Goal: Task Accomplishment & Management: Manage account settings

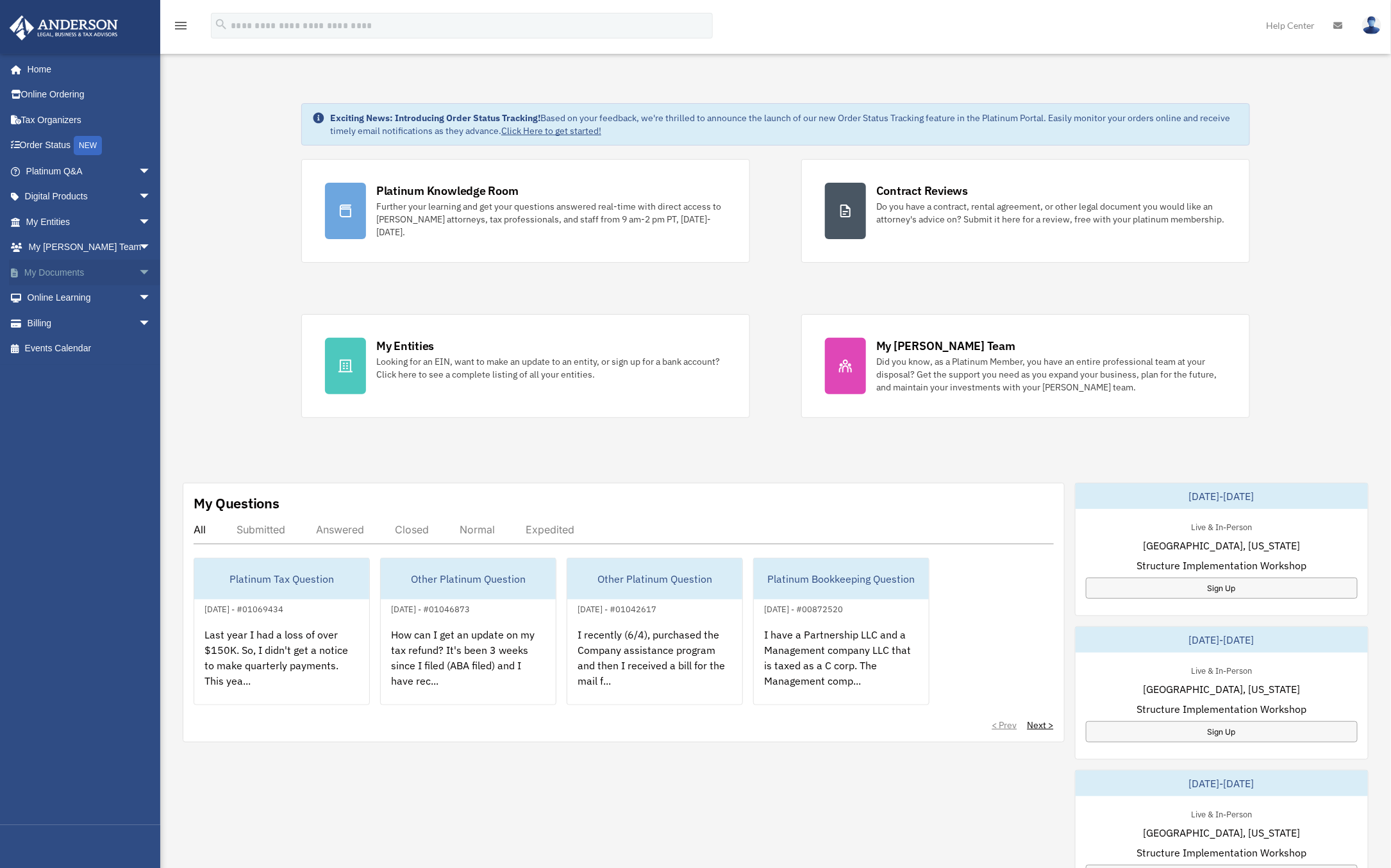
click at [138, 271] on span "arrow_drop_down" at bounding box center [151, 272] width 26 height 26
click at [58, 296] on link "Box" at bounding box center [94, 298] width 153 height 26
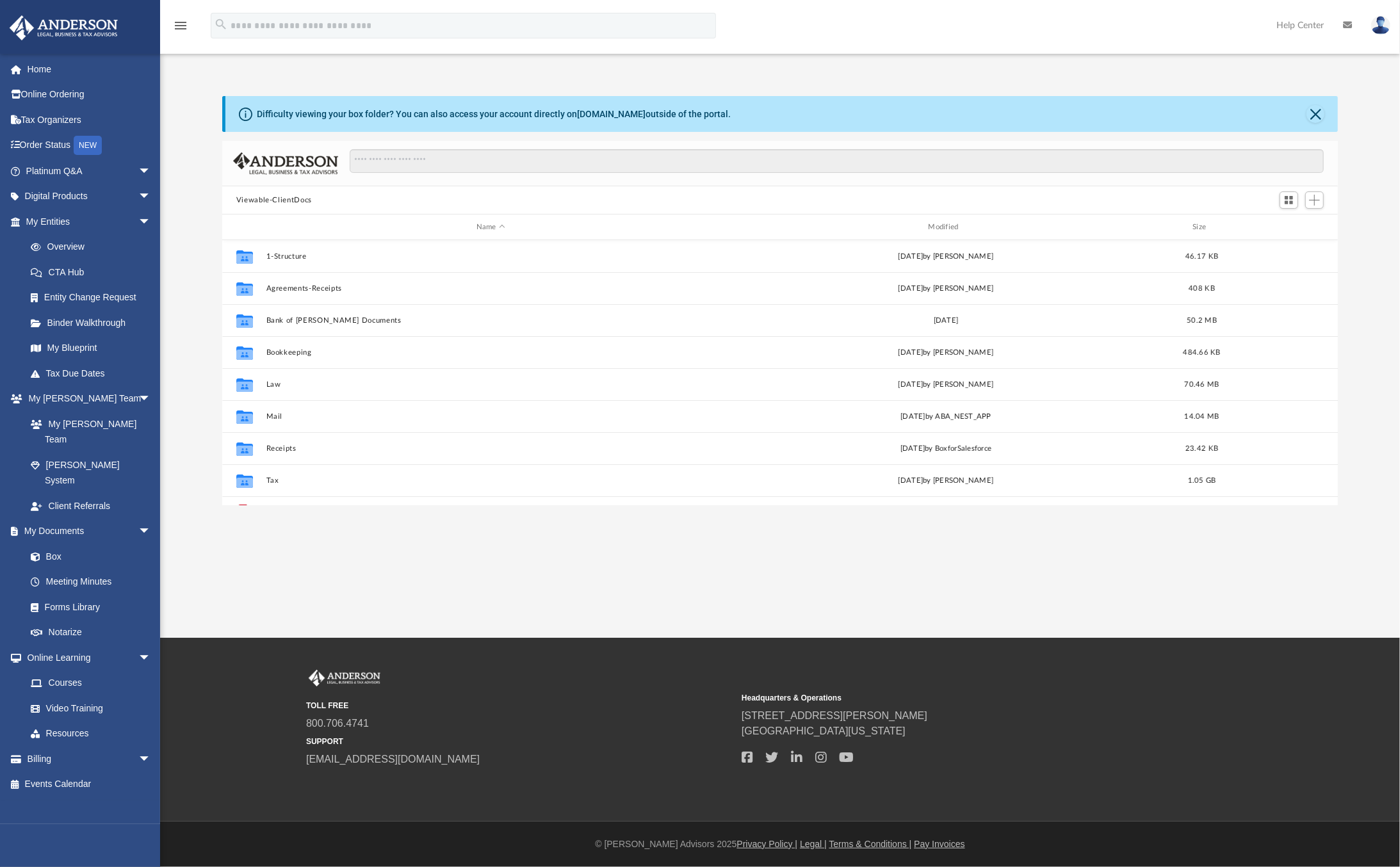
scroll to position [280, 1106]
click at [948, 225] on div "Modified" at bounding box center [946, 227] width 449 height 11
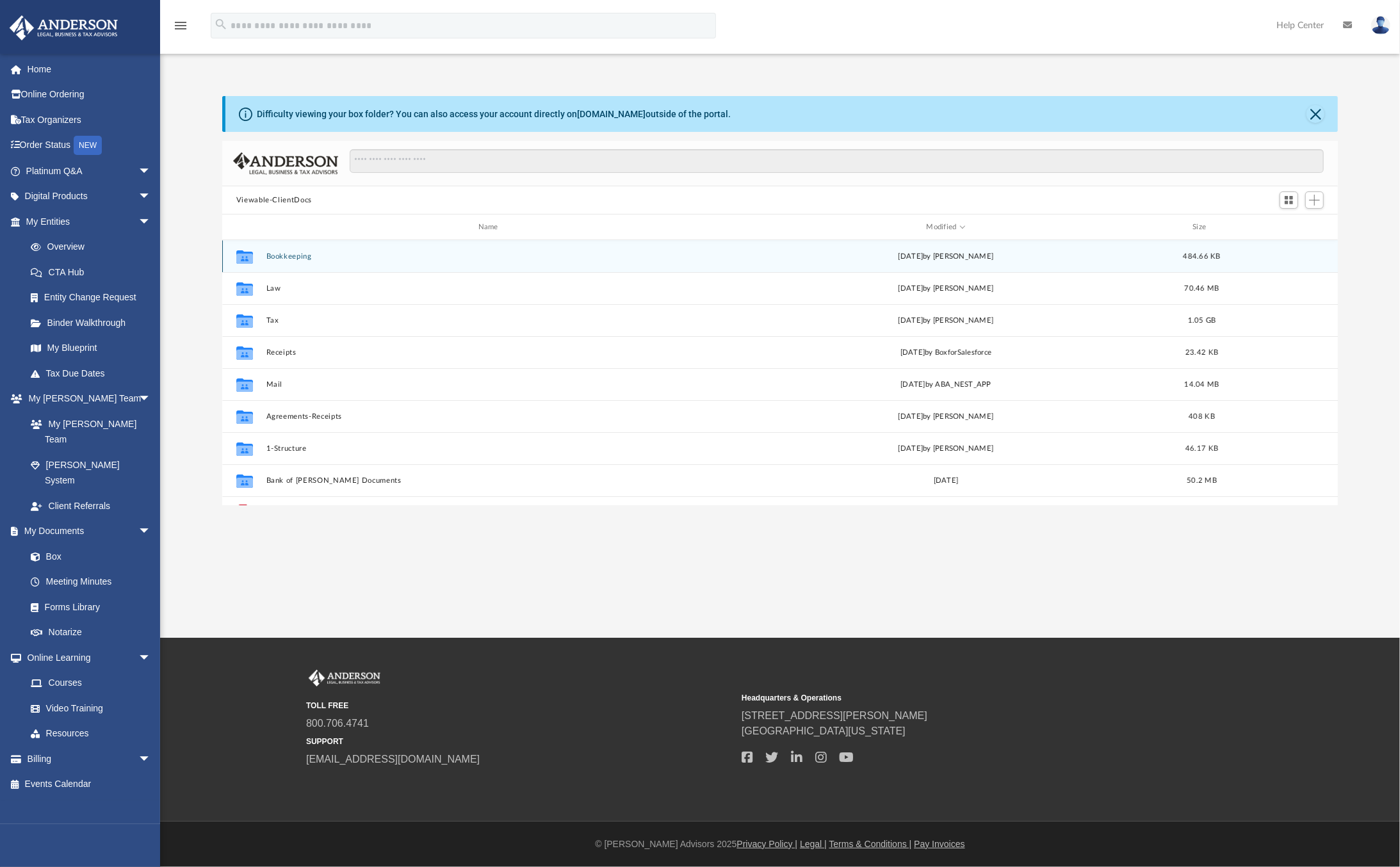
click at [300, 257] on button "Bookkeeping" at bounding box center [490, 257] width 449 height 9
click at [301, 253] on button "Client Uploads" at bounding box center [492, 257] width 454 height 9
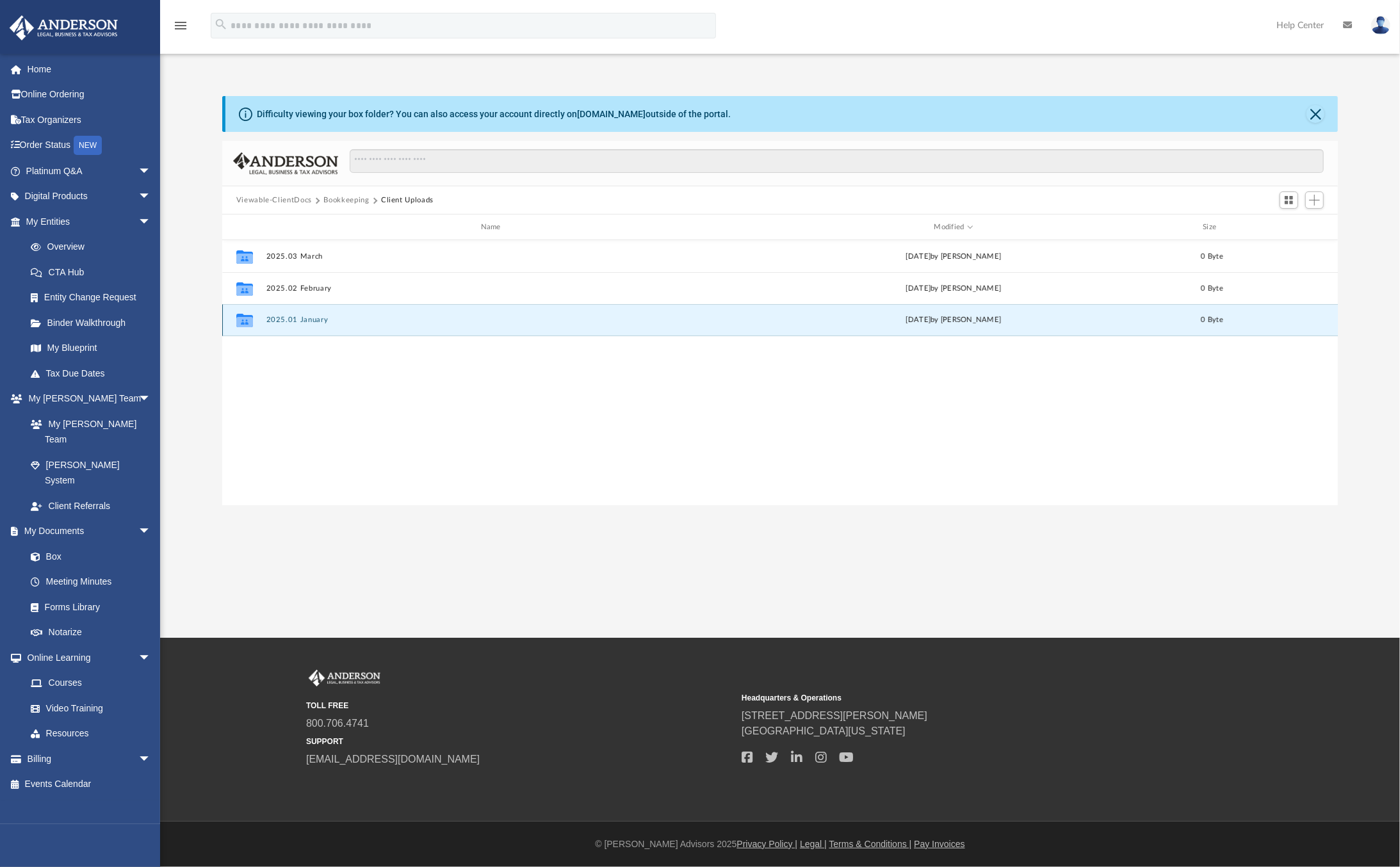
click at [303, 318] on button "2025.01 January" at bounding box center [492, 320] width 454 height 9
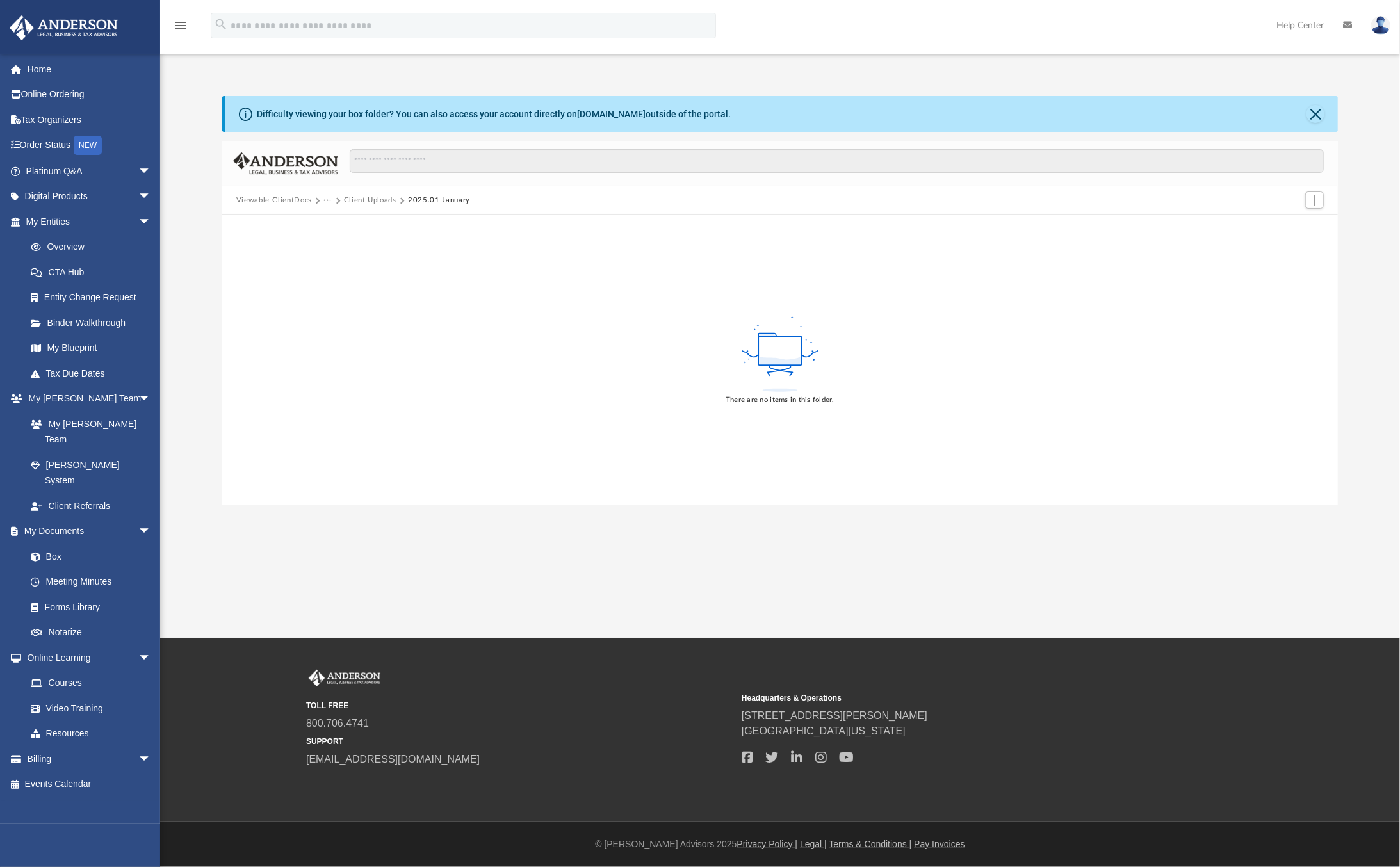
click at [391, 199] on button "Client Uploads" at bounding box center [370, 200] width 52 height 11
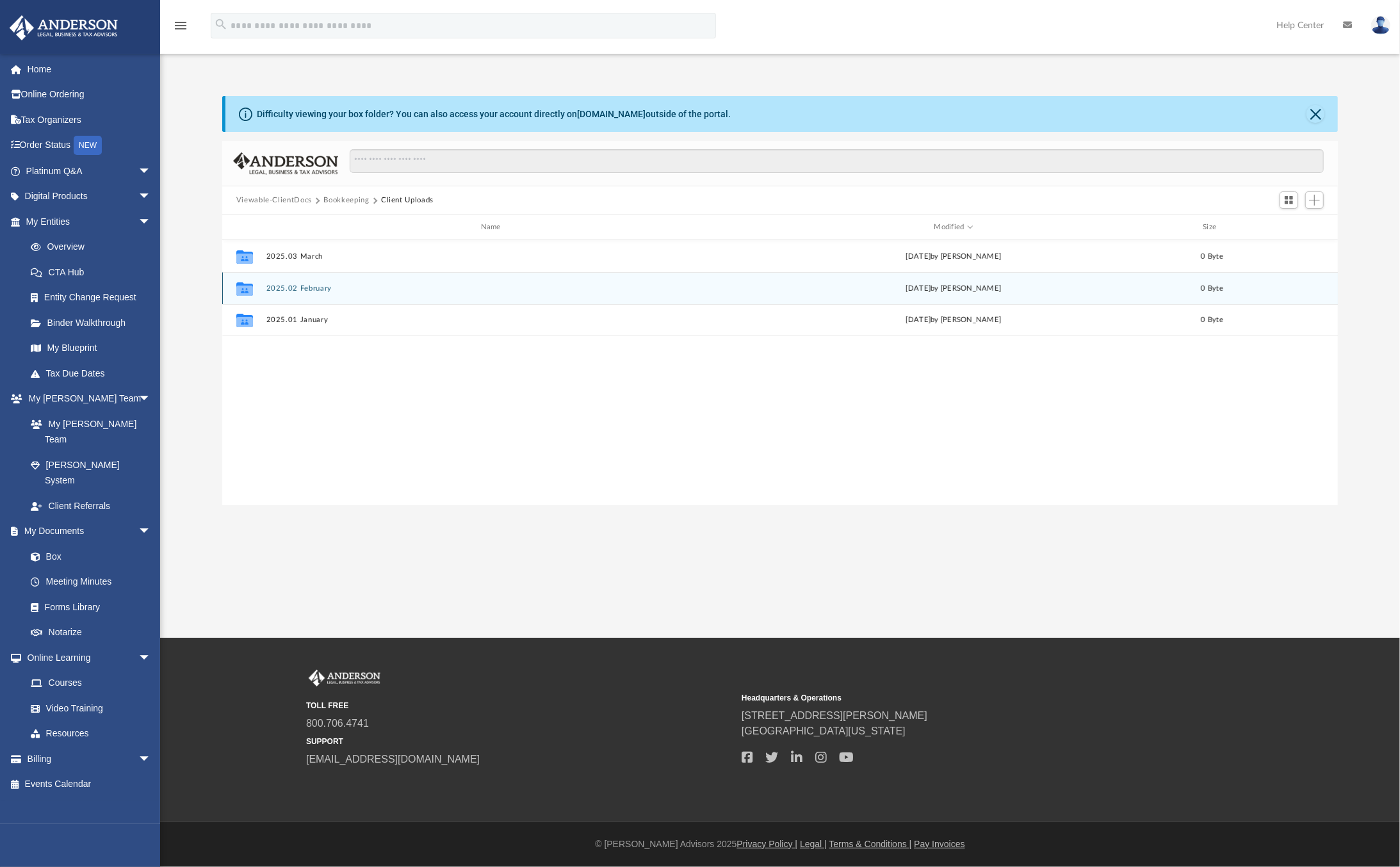
click at [299, 289] on button "2025.02 February" at bounding box center [492, 288] width 454 height 9
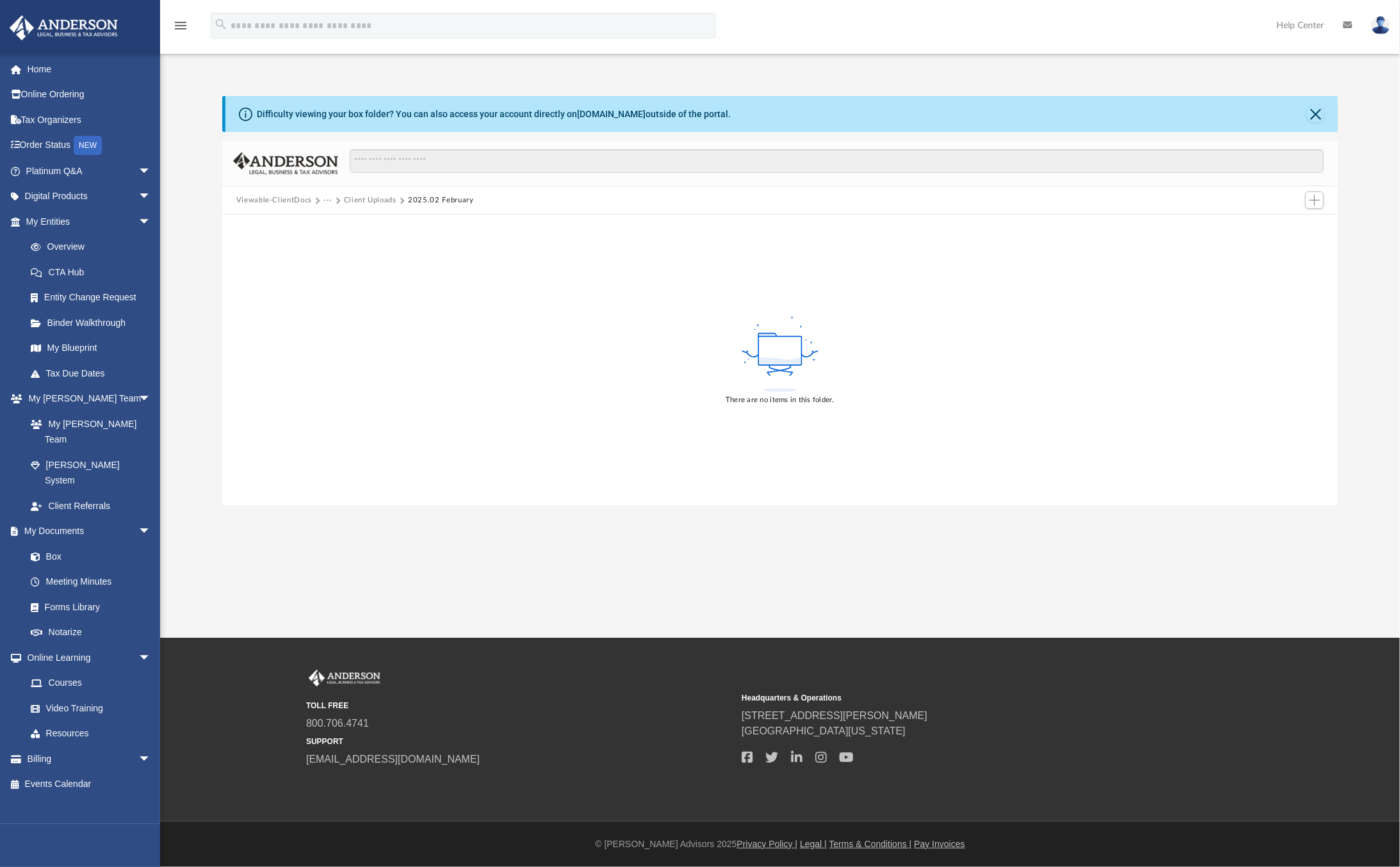
click at [377, 198] on button "Client Uploads" at bounding box center [370, 200] width 52 height 11
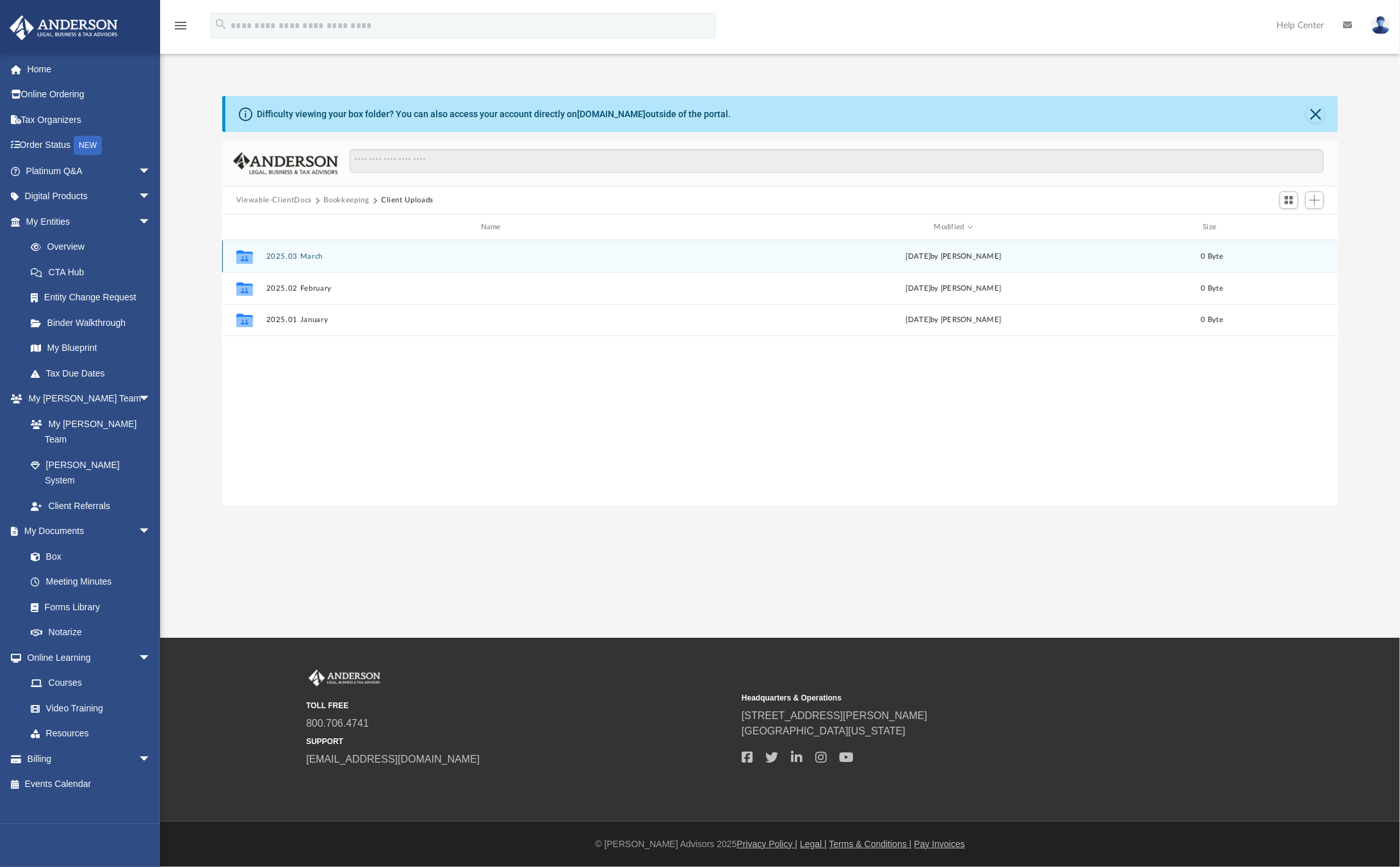
click at [302, 255] on button "2025.03 March" at bounding box center [492, 257] width 454 height 9
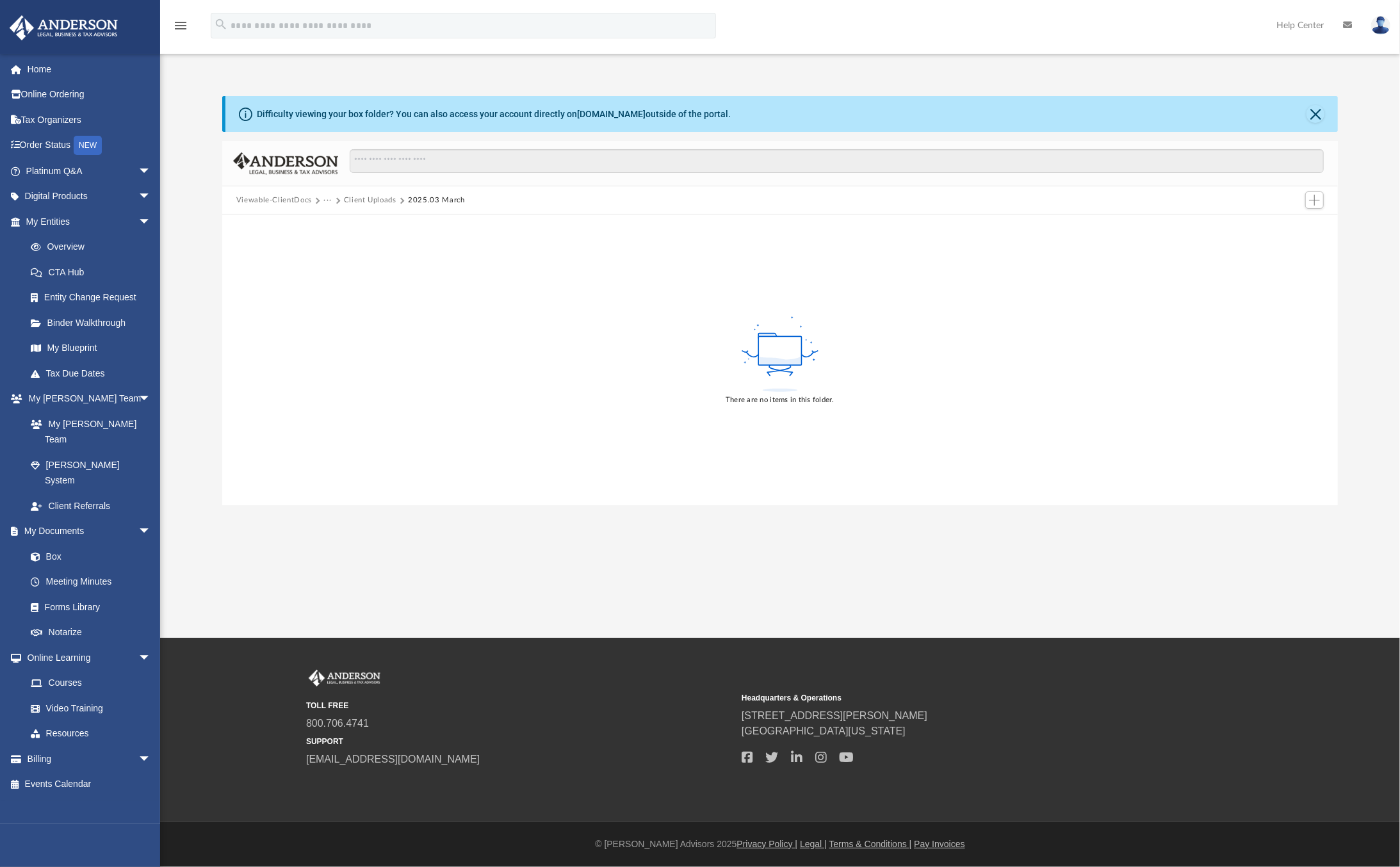
click at [355, 198] on button "Client Uploads" at bounding box center [370, 200] width 52 height 11
click at [354, 199] on button "Bookkeeping" at bounding box center [346, 200] width 46 height 11
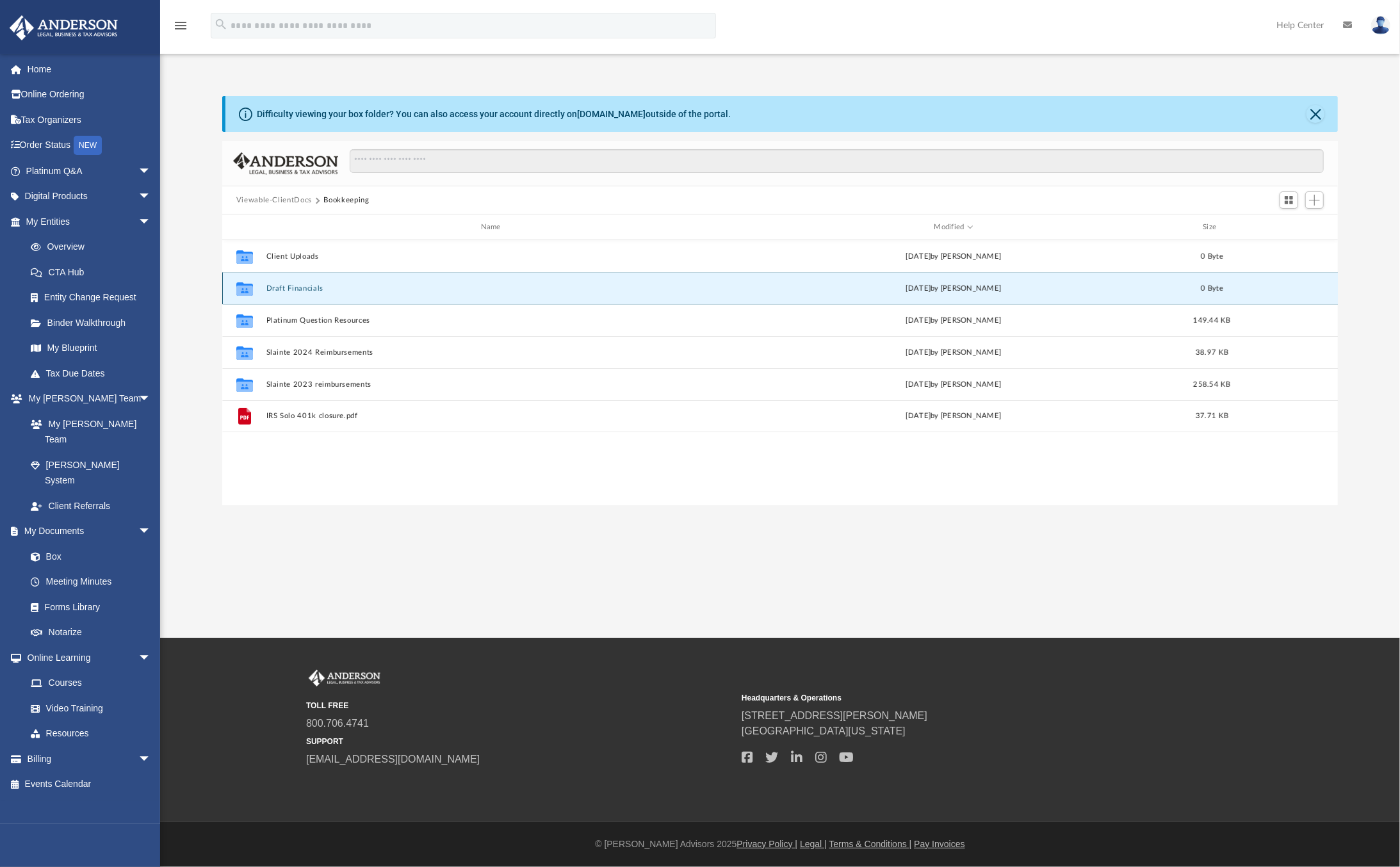
click at [299, 288] on button "Draft Financials" at bounding box center [492, 288] width 454 height 9
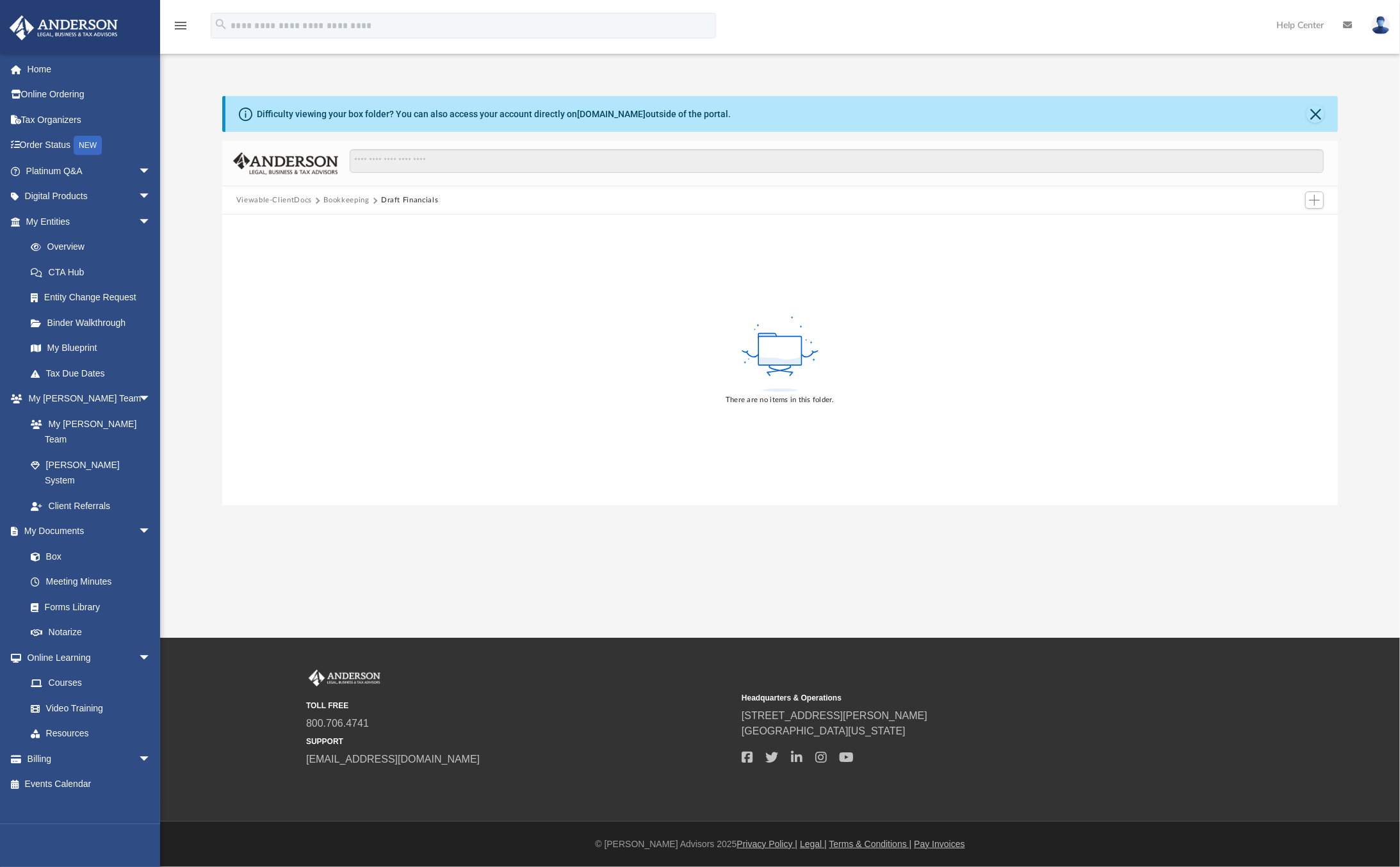
click at [352, 198] on button "Bookkeeping" at bounding box center [346, 200] width 46 height 11
